Goal: Obtain resource: Download file/media

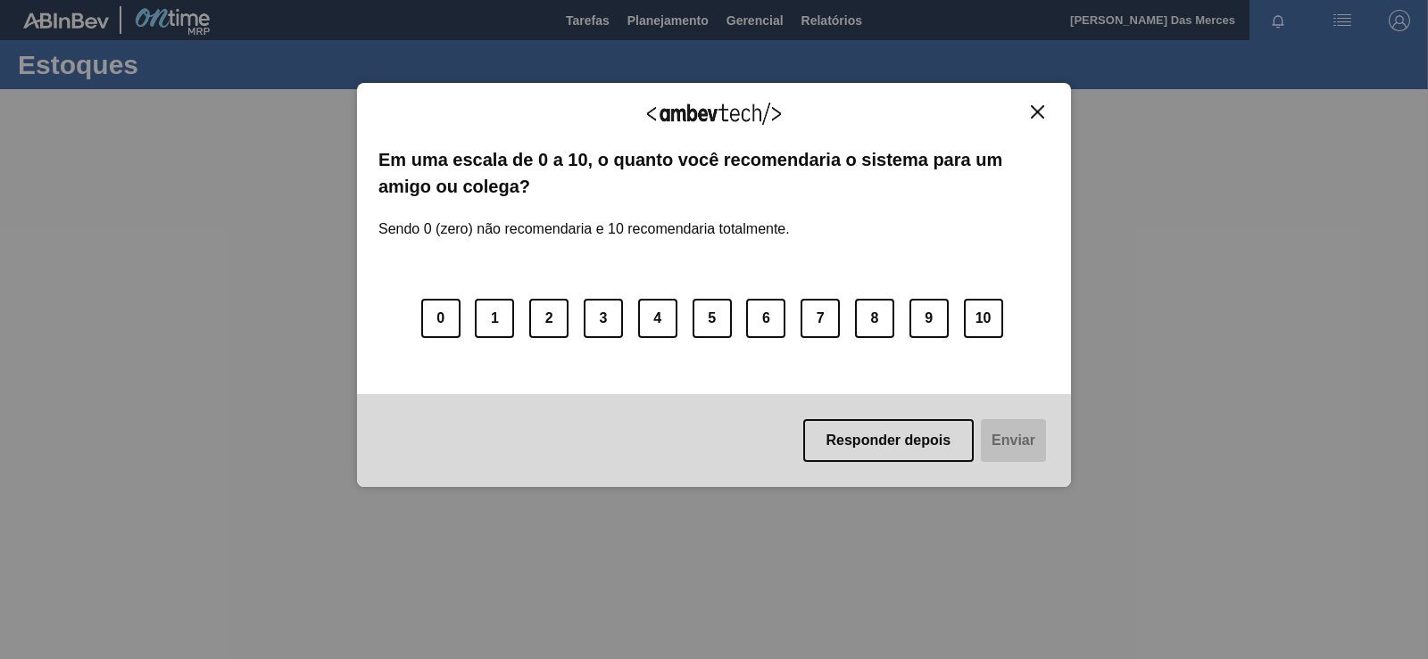
drag, startPoint x: 1022, startPoint y: 107, endPoint x: 1034, endPoint y: 111, distance: 13.0
click at [1034, 111] on div "Agradecemos seu feedback!" at bounding box center [713, 125] width 671 height 42
click at [1034, 111] on img "Close" at bounding box center [1037, 111] width 13 height 13
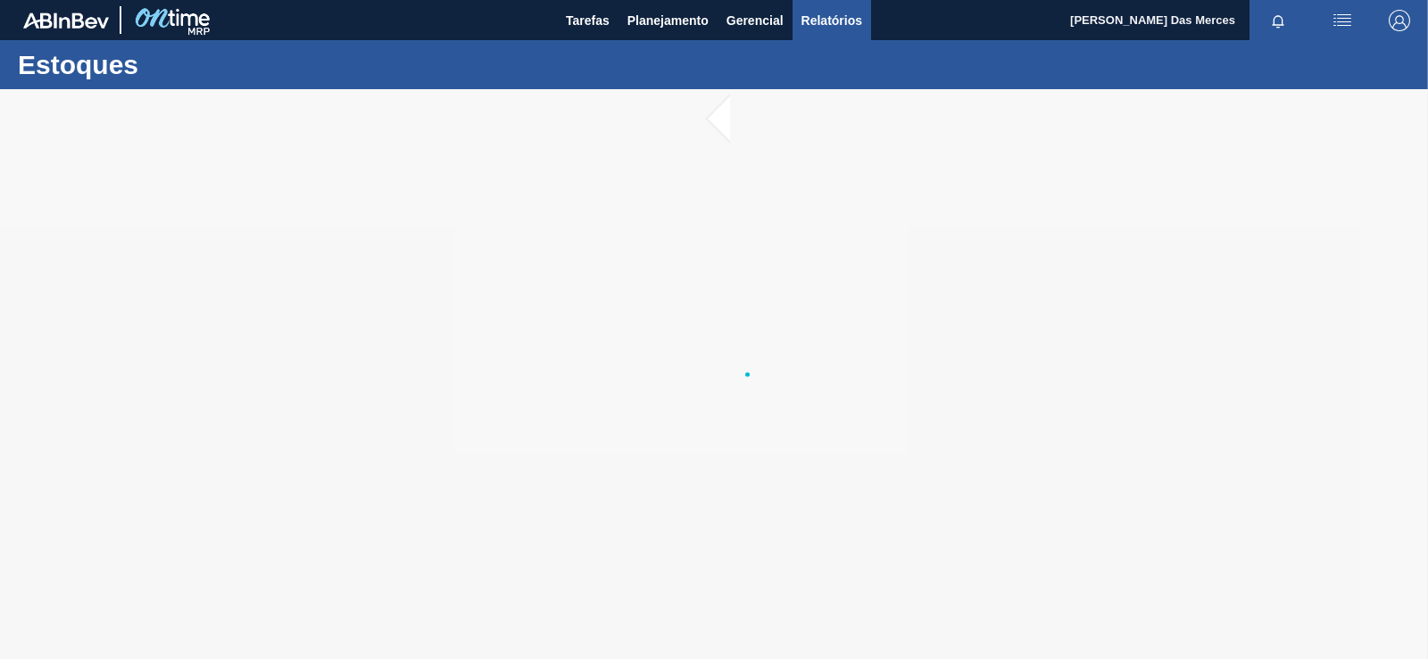
click at [821, 29] on span "Relatórios" at bounding box center [831, 20] width 61 height 21
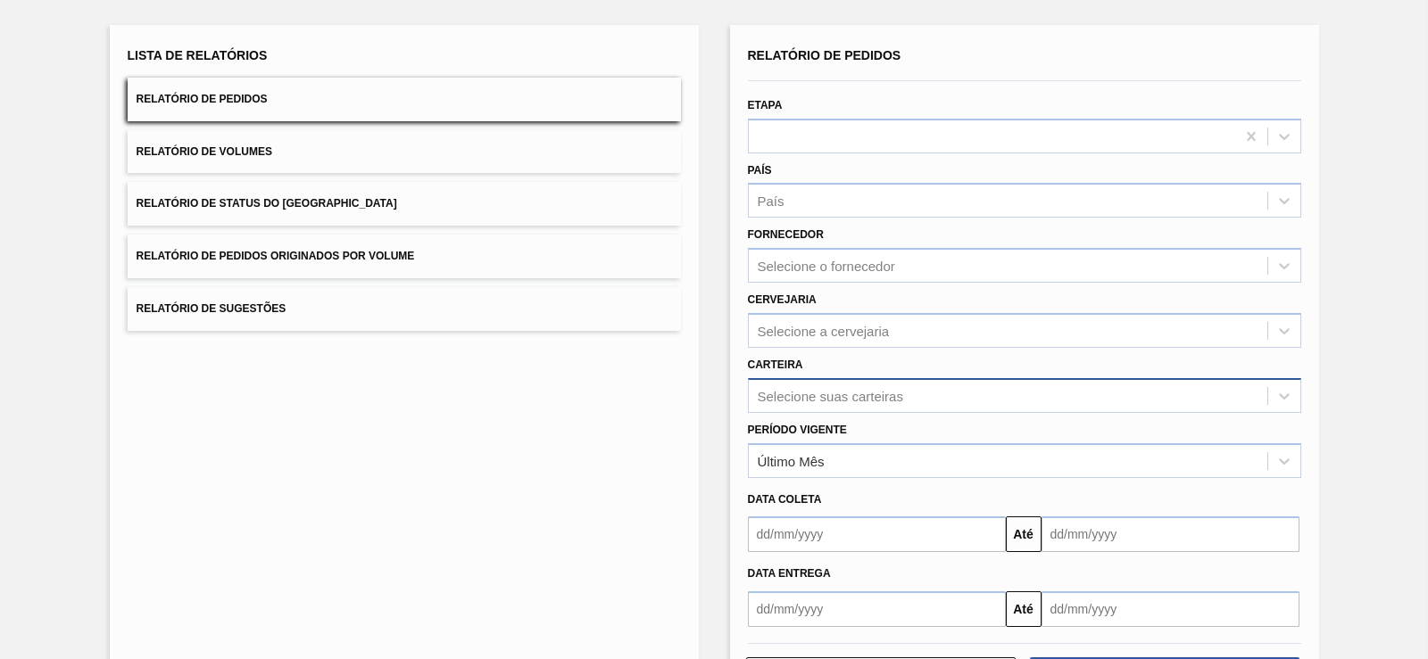
click at [934, 385] on div "Selecione suas carteiras" at bounding box center [1008, 396] width 518 height 26
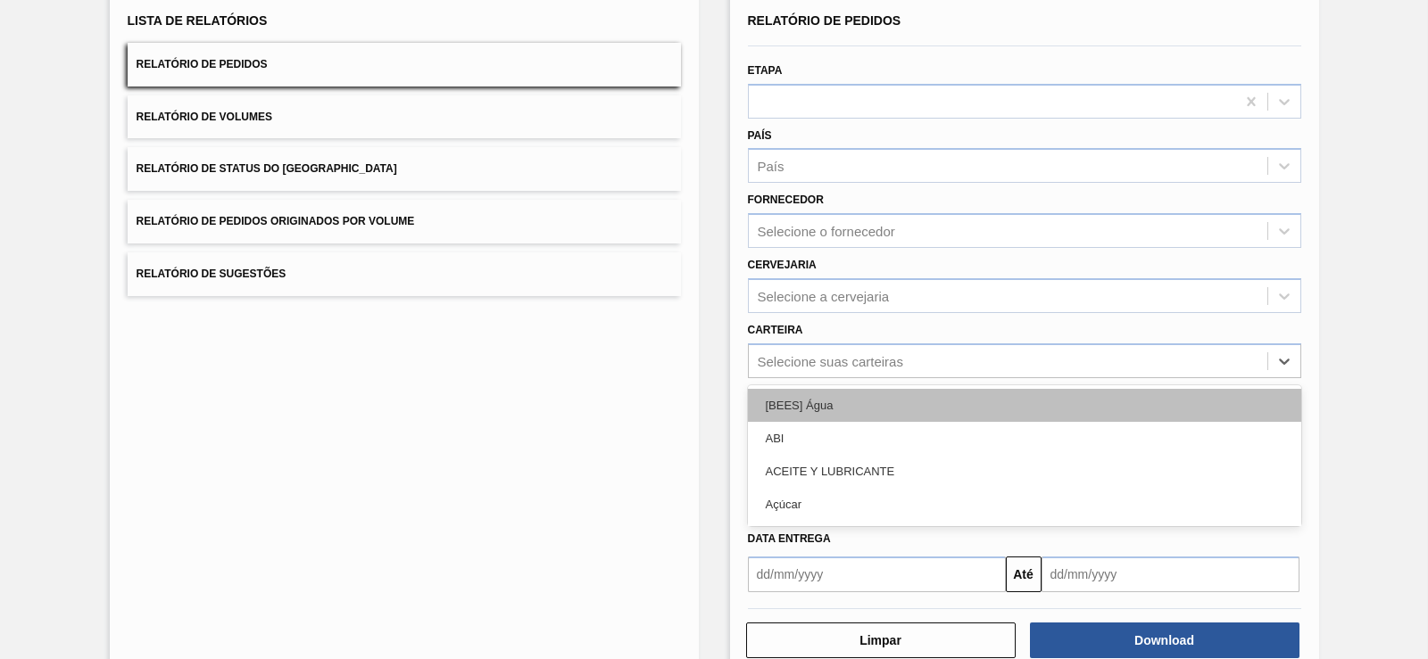
scroll to position [127, 0]
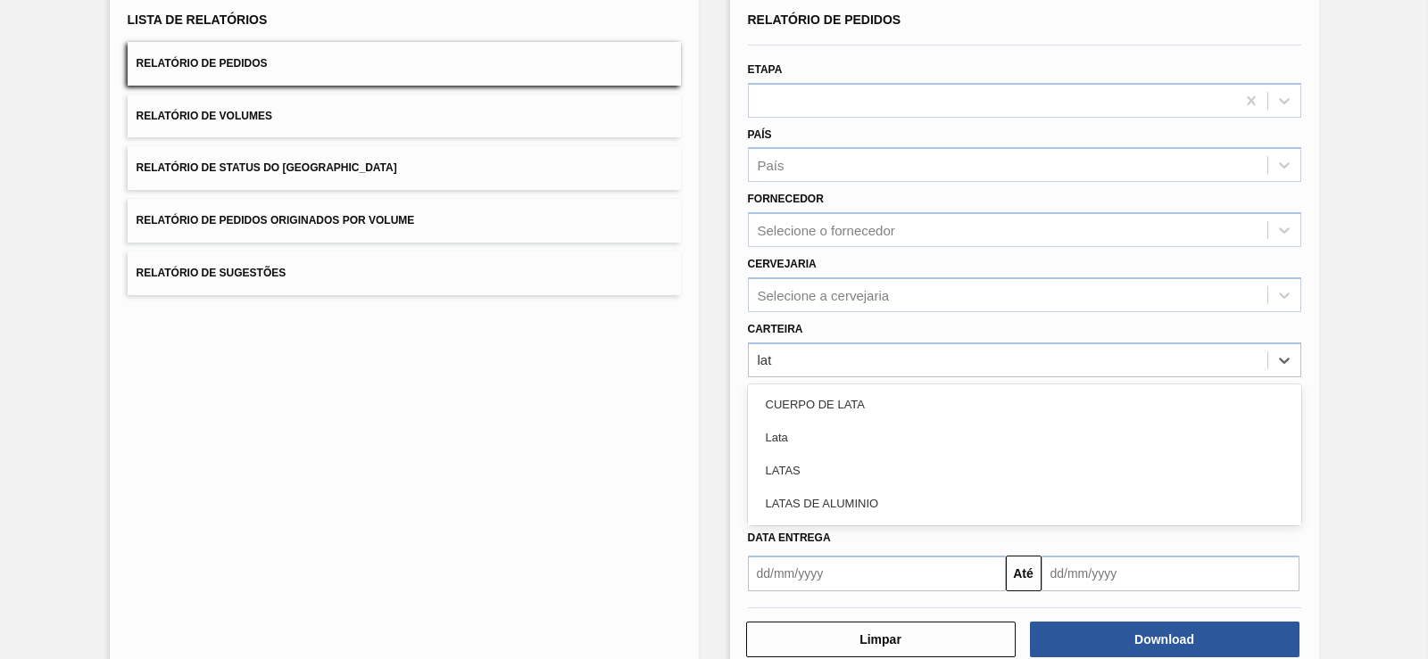
type input "lata"
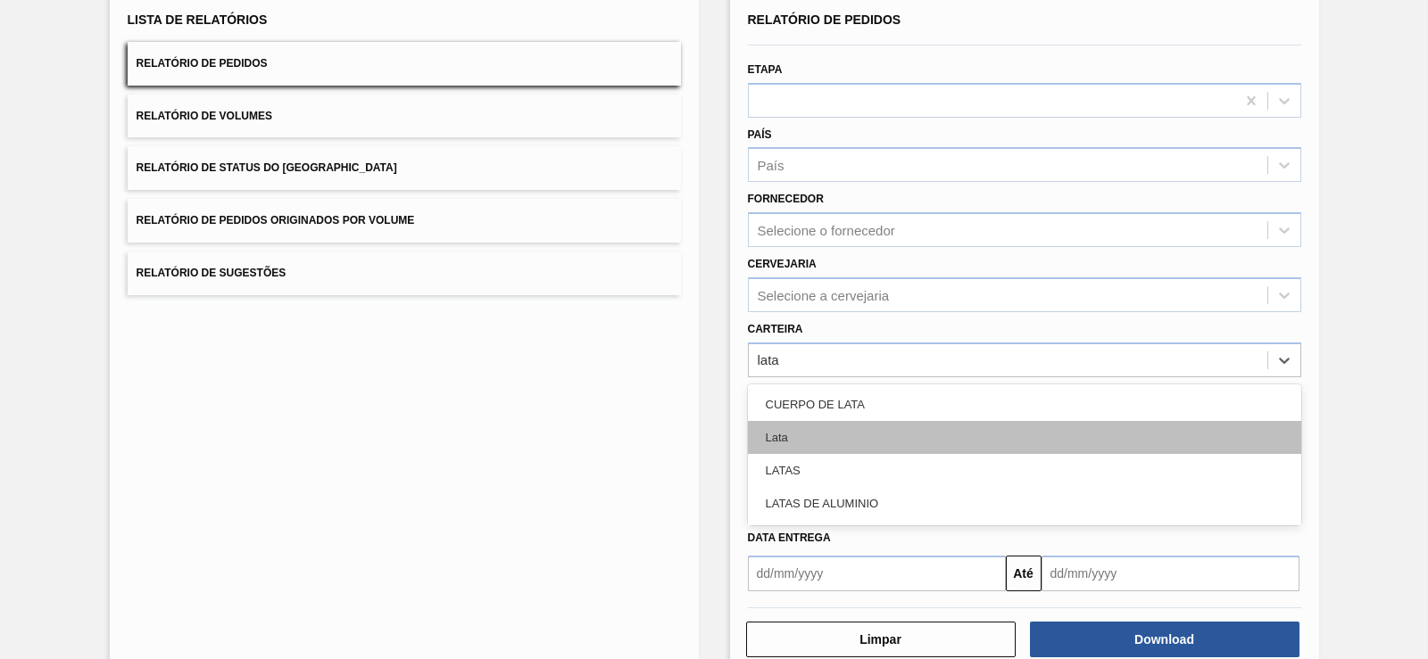
click at [905, 429] on div "Lata" at bounding box center [1024, 437] width 553 height 33
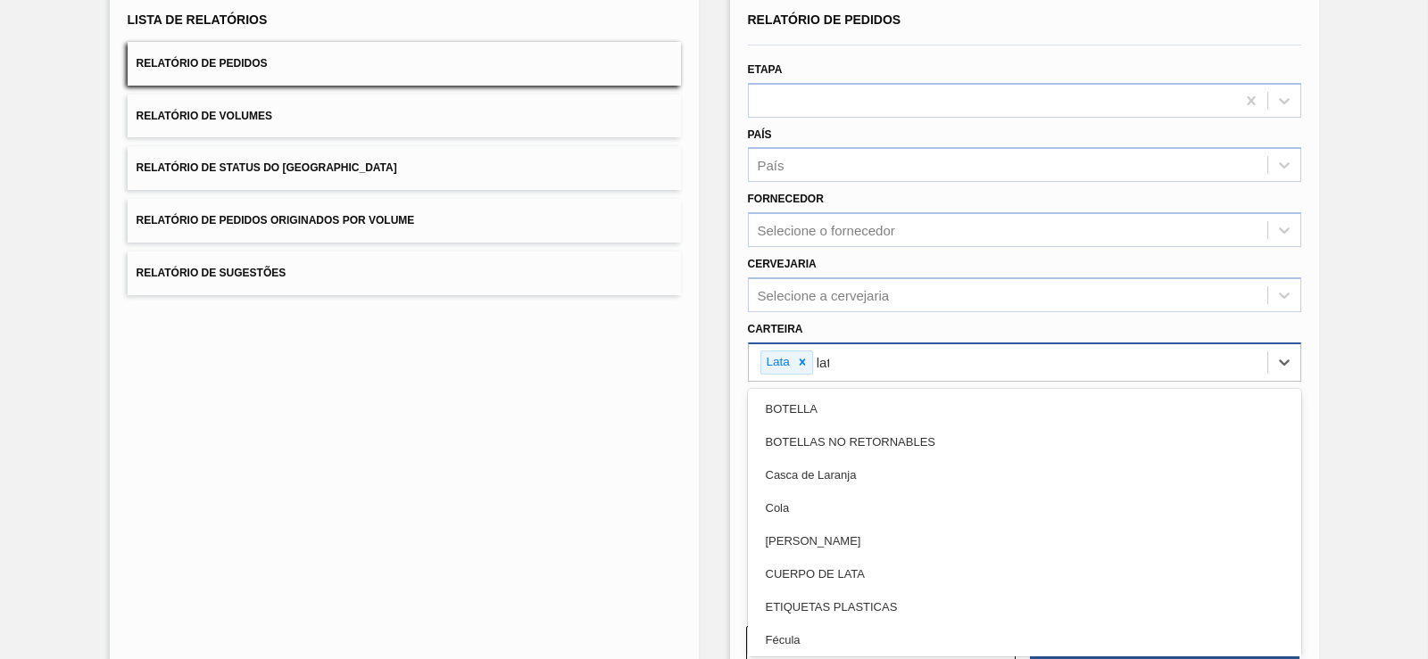
type input "lata"
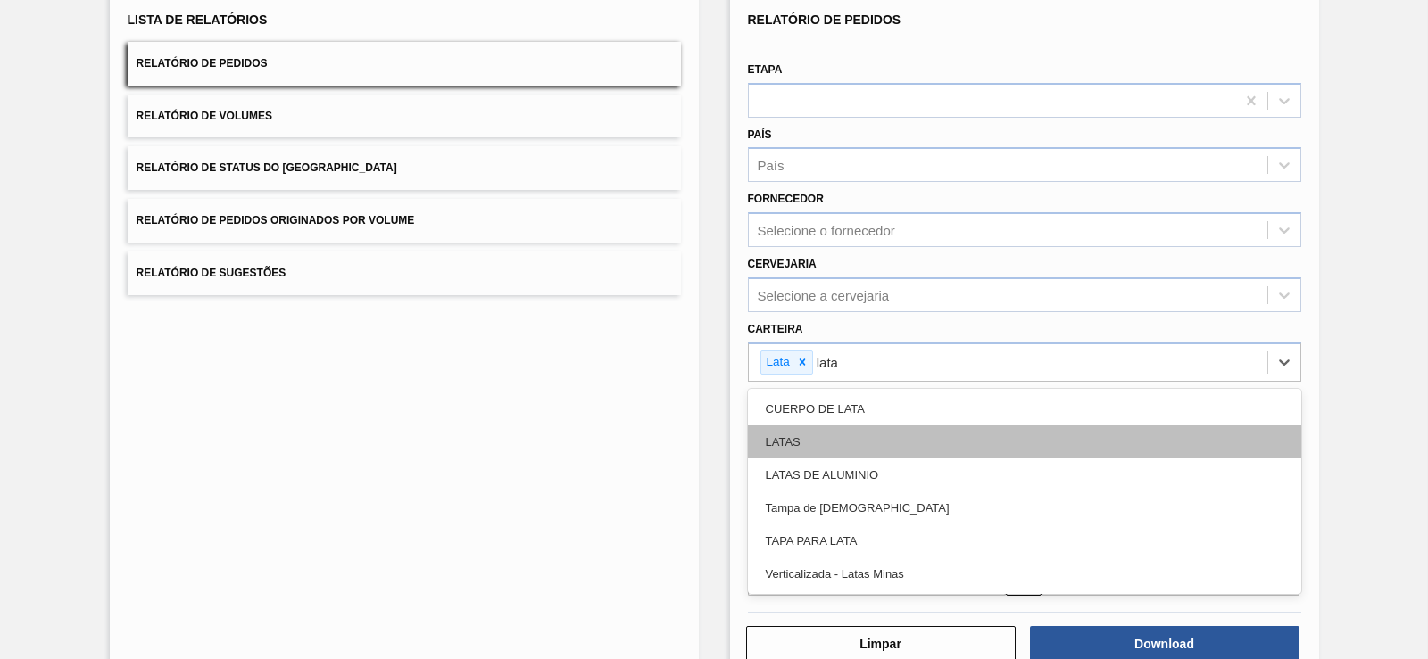
click at [858, 462] on div "CUERPO DE LATA LATAS LATAS DE ALUMINIO Tampa de Lata TAPA PARA LATA Verticaliza…" at bounding box center [1024, 491] width 553 height 205
click at [838, 445] on div "LATAS" at bounding box center [1024, 442] width 553 height 33
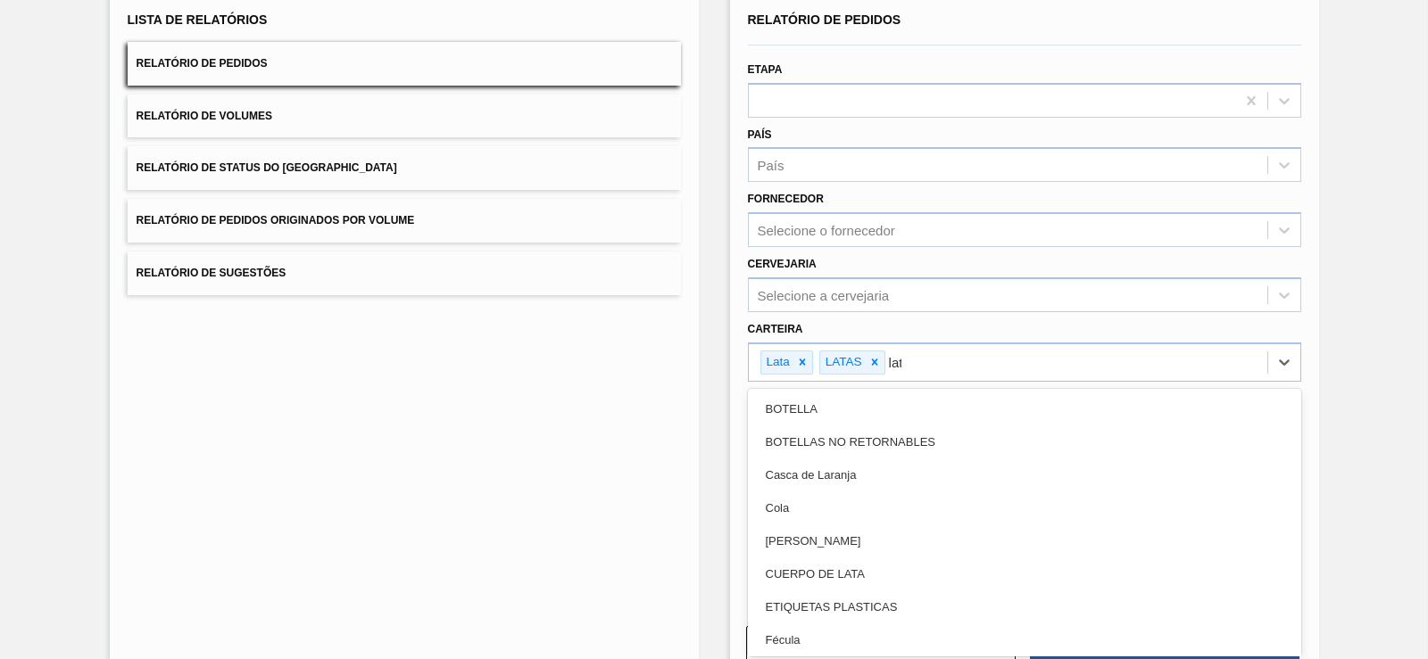
type input "lata"
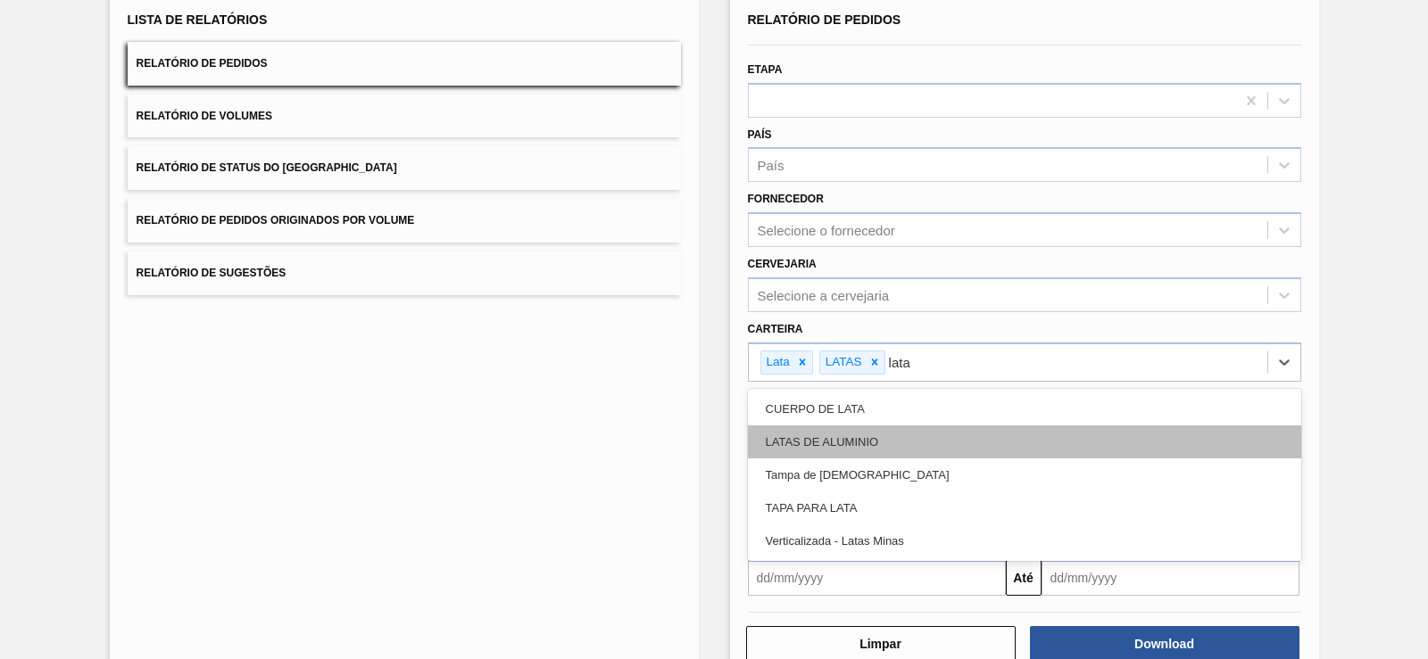
click at [940, 451] on div "LATAS DE ALUMINIO" at bounding box center [1024, 442] width 553 height 33
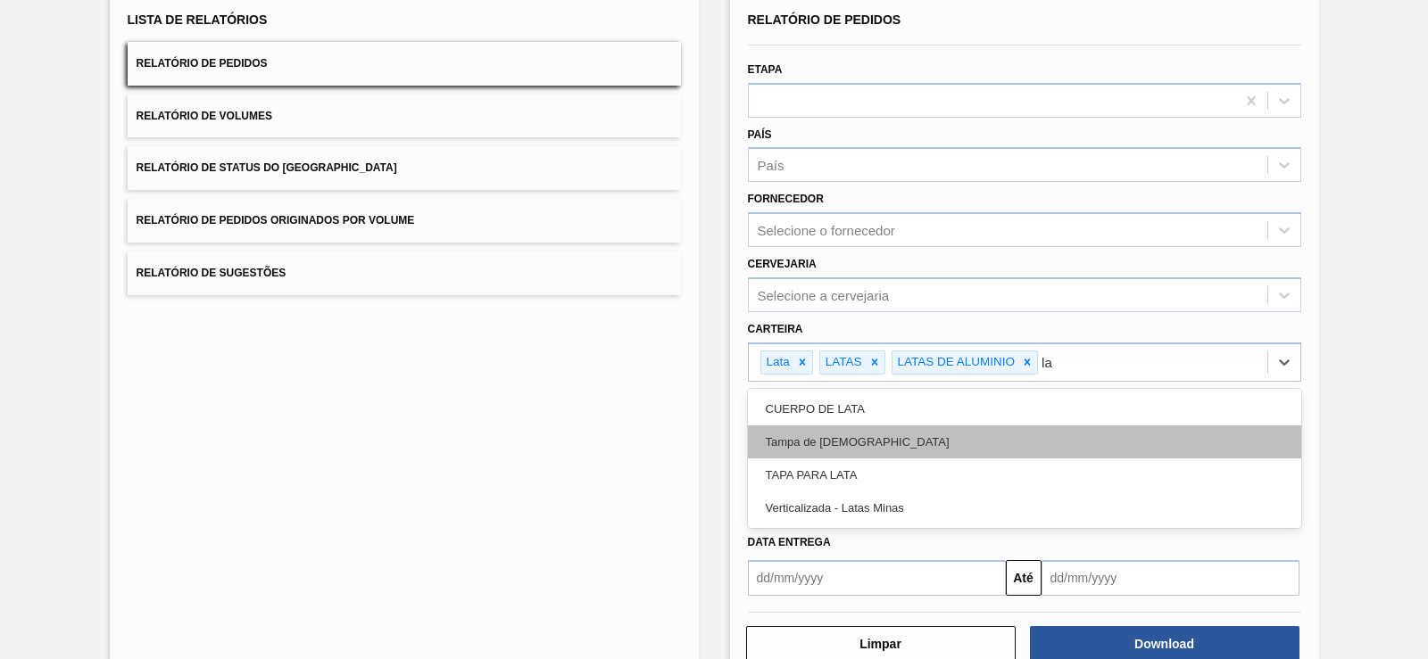
type input "l"
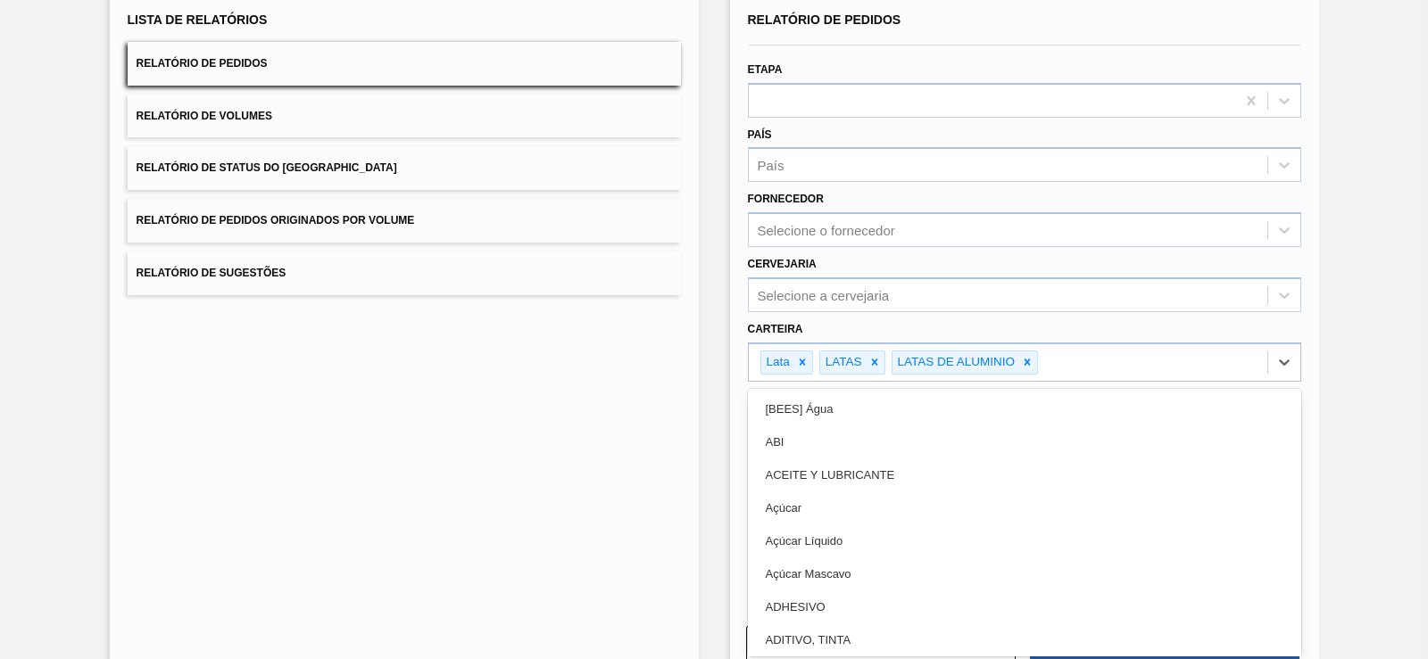
click at [1414, 286] on div "Lista de Relatórios Relatório de Pedidos Relatório de Volumes Relatório de Stat…" at bounding box center [714, 334] width 1428 height 742
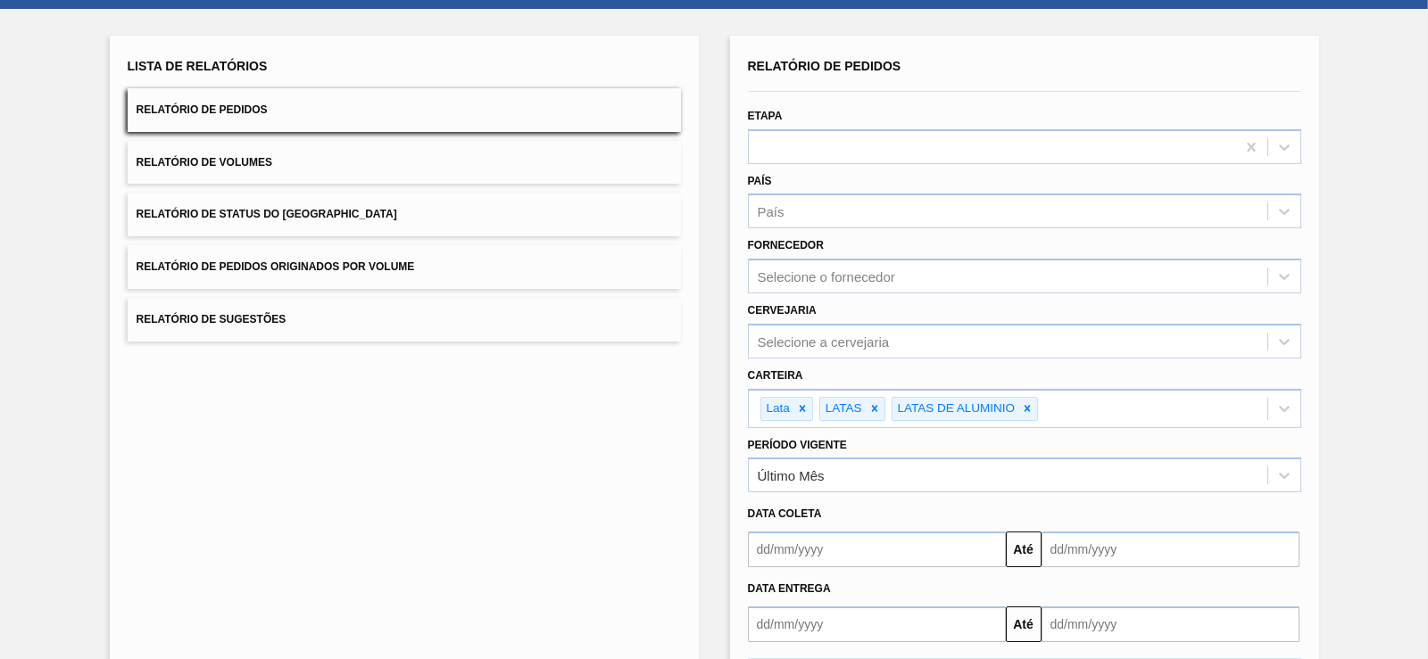
scroll to position [79, 0]
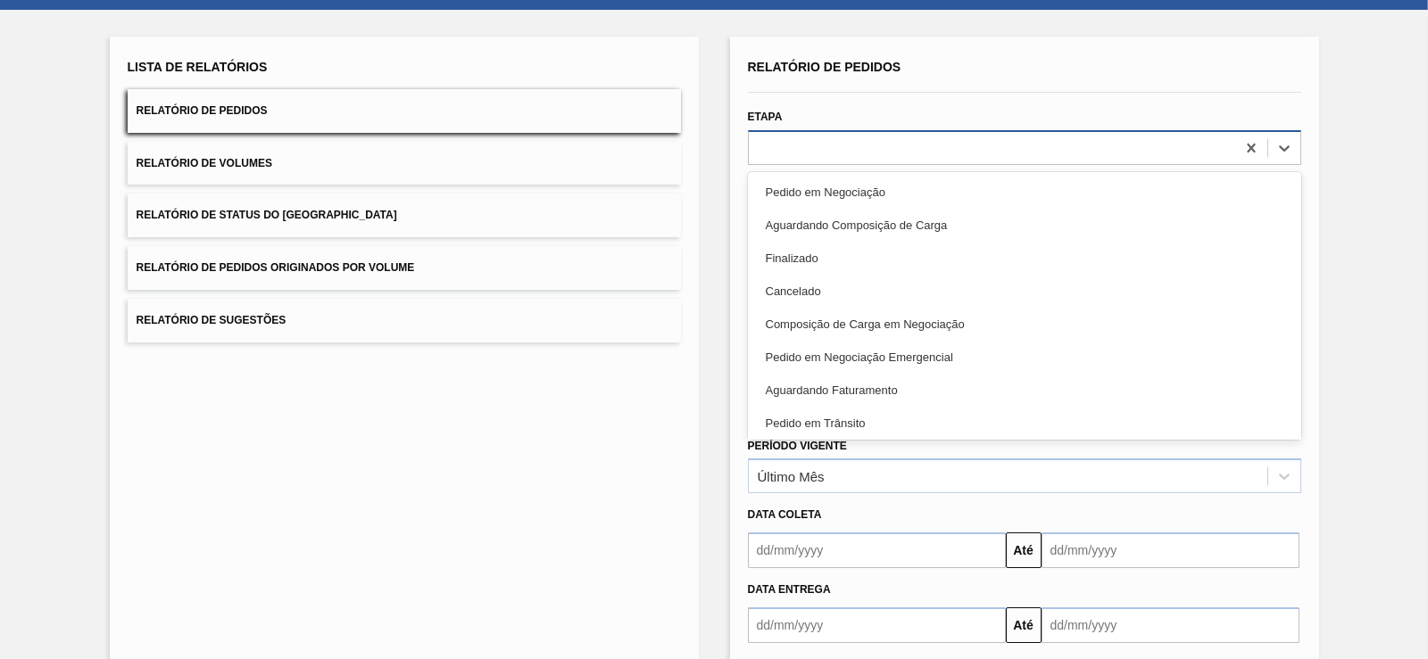
click at [978, 147] on div at bounding box center [992, 148] width 486 height 26
click at [1381, 175] on div "Lista de Relatórios Relatório de Pedidos Relatório de Volumes Relatório de Stat…" at bounding box center [714, 381] width 1428 height 742
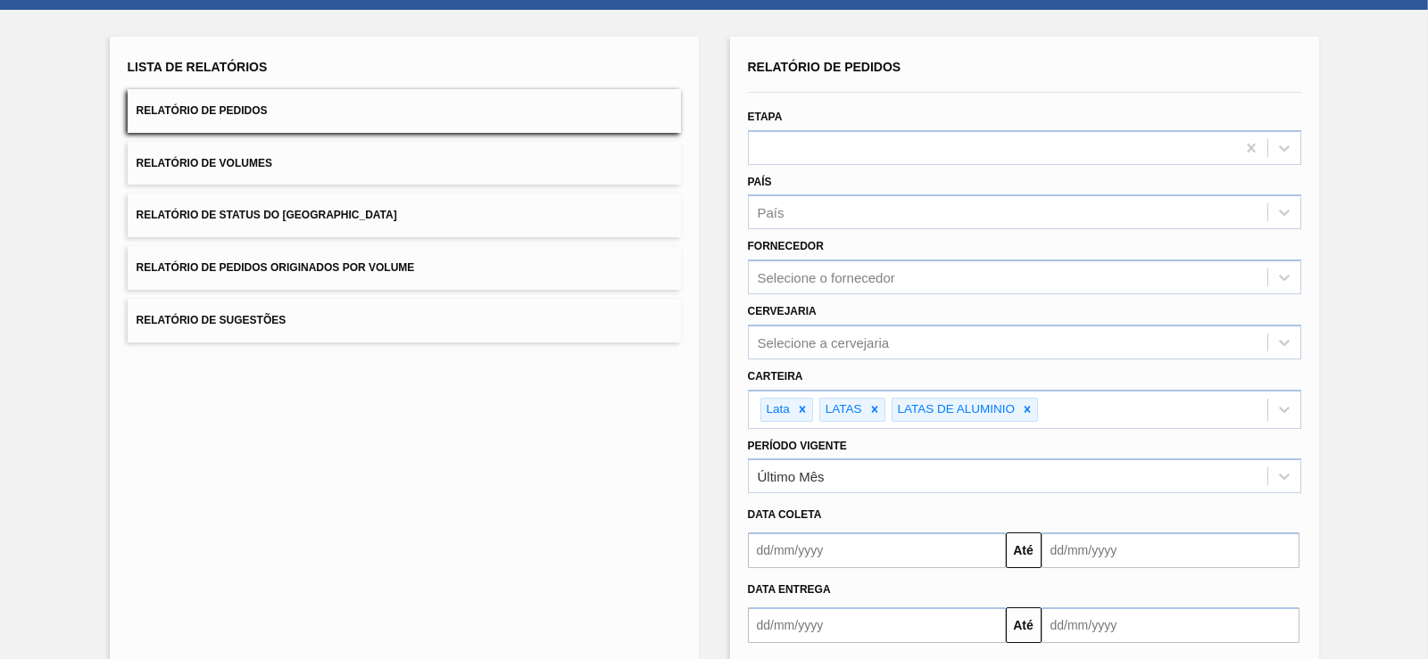
scroll to position [171, 0]
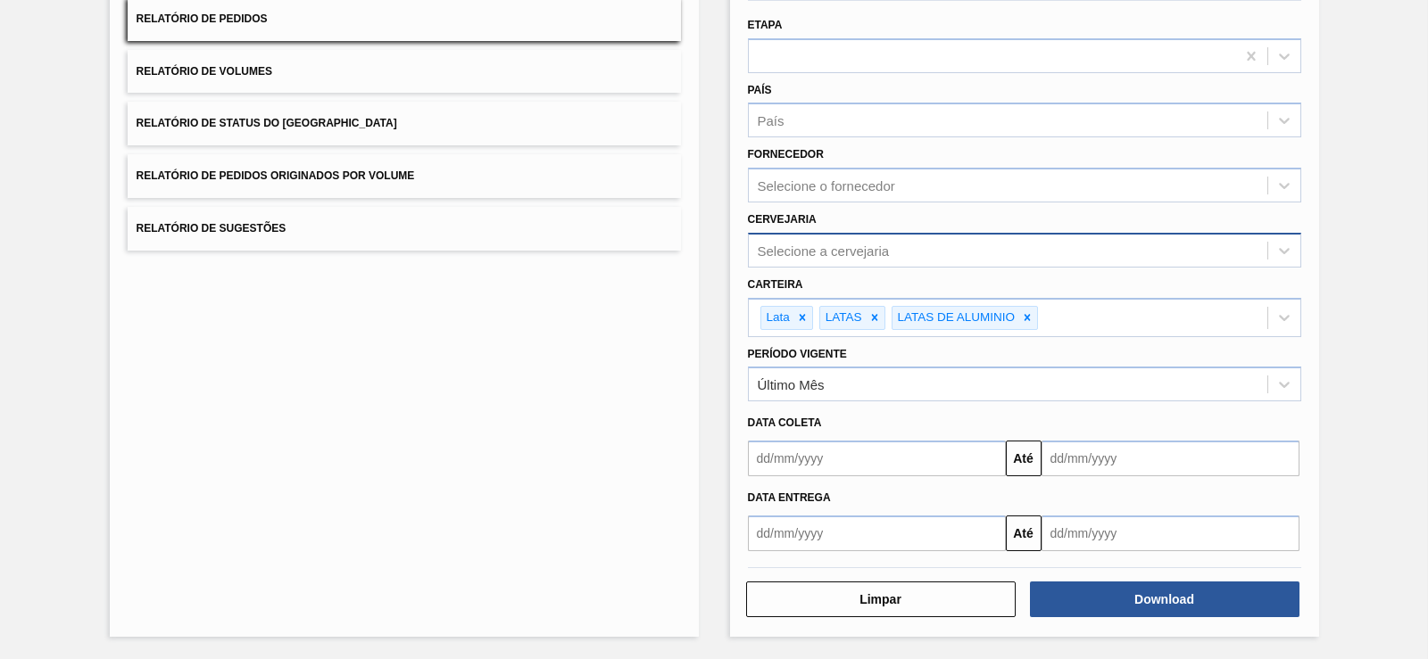
click at [901, 250] on div "Selecione a cervejaria" at bounding box center [1008, 250] width 518 height 26
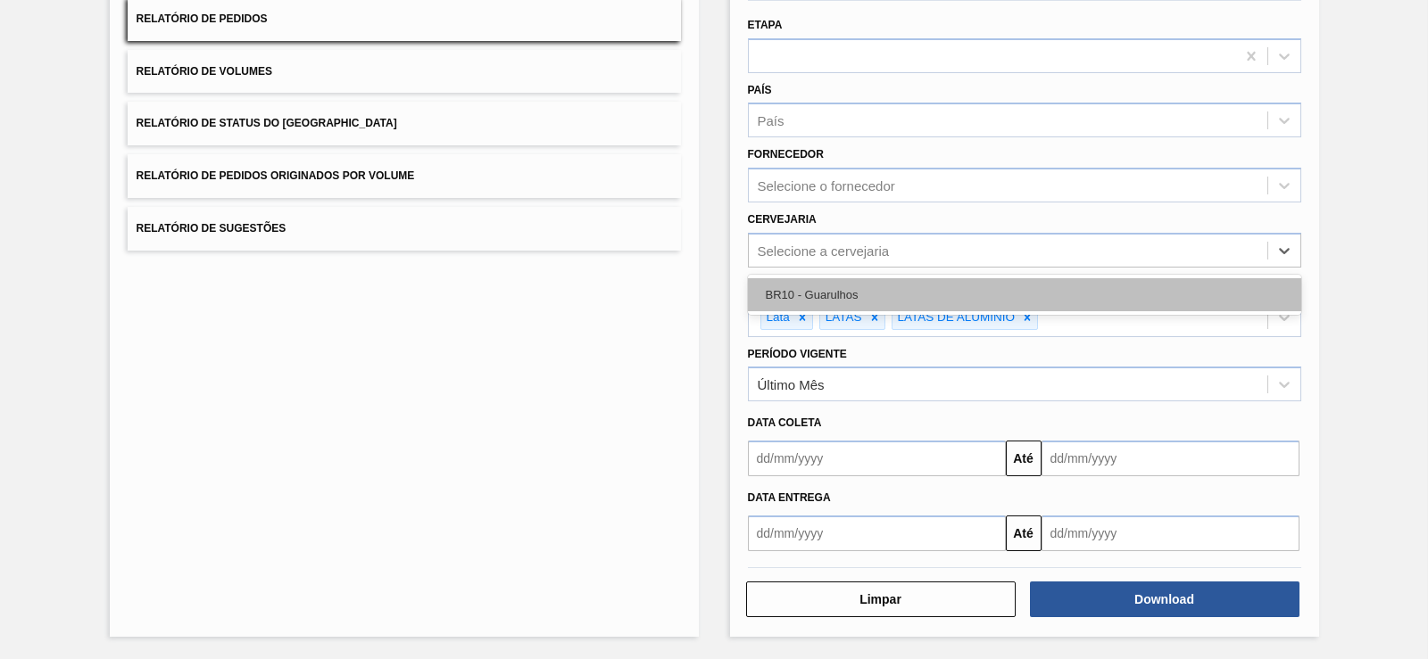
click at [901, 286] on div "BR10 - Guarulhos" at bounding box center [1024, 294] width 553 height 33
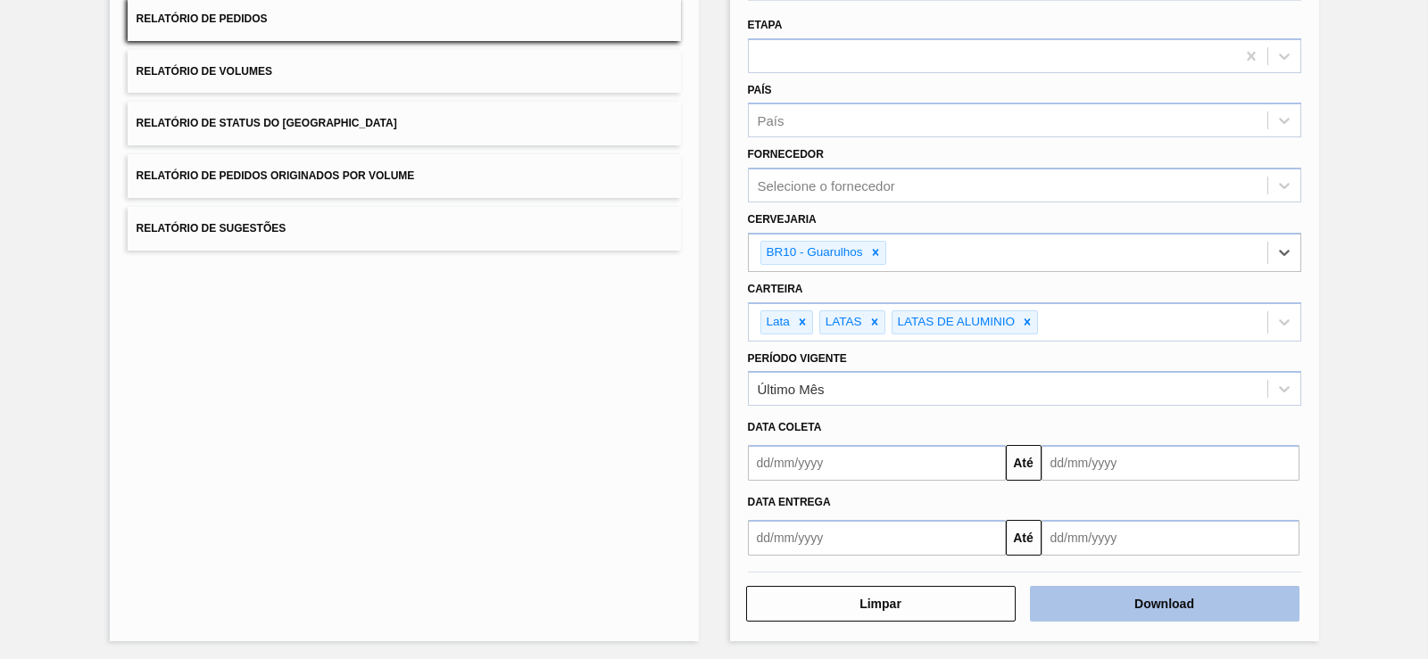
click at [1093, 614] on button "Download" at bounding box center [1164, 604] width 269 height 36
